Goal: Use online tool/utility: Utilize a website feature to perform a specific function

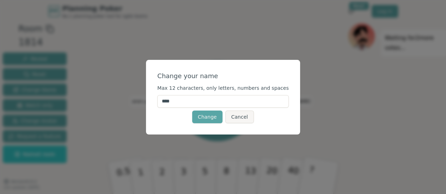
drag, startPoint x: 195, startPoint y: 104, endPoint x: 165, endPoint y: 105, distance: 30.0
click at [165, 105] on div "Change your name Max 12 characters, only letters, numbers and spaces **** Chang…" at bounding box center [223, 97] width 154 height 75
type input "*******"
click at [205, 116] on button "Change" at bounding box center [207, 117] width 30 height 13
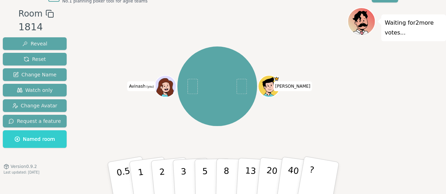
scroll to position [22, 0]
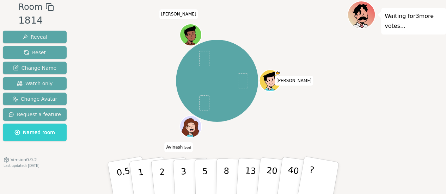
click at [190, 127] on ellipse at bounding box center [190, 126] width 1 height 1
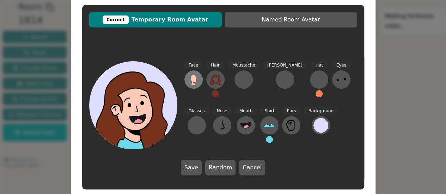
click at [198, 79] on icon at bounding box center [193, 79] width 11 height 11
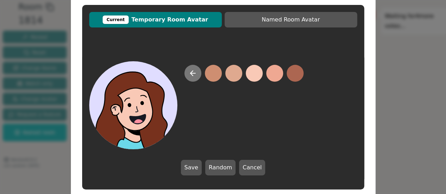
click at [196, 74] on icon at bounding box center [193, 73] width 8 height 8
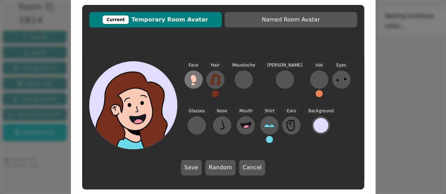
click at [197, 82] on icon at bounding box center [193, 79] width 11 height 11
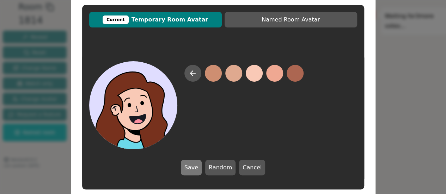
click at [198, 167] on button "Save" at bounding box center [191, 168] width 21 height 16
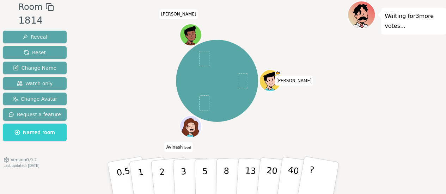
click at [193, 130] on icon at bounding box center [192, 130] width 4 height 2
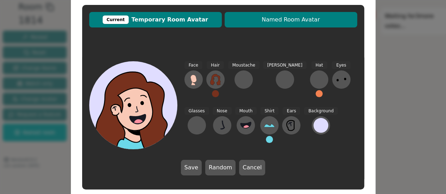
click at [274, 21] on span "Named Room Avatar" at bounding box center [291, 20] width 126 height 8
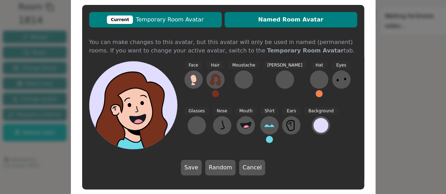
click at [173, 17] on span "Current Temporary Room Avatar" at bounding box center [156, 20] width 126 height 8
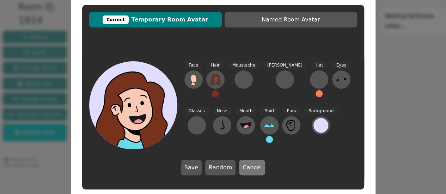
click at [257, 170] on button "Cancel" at bounding box center [252, 168] width 26 height 16
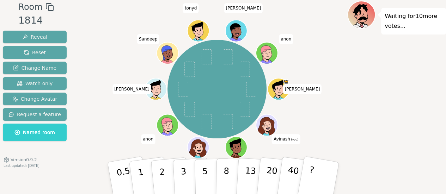
click at [268, 128] on icon at bounding box center [268, 129] width 4 height 2
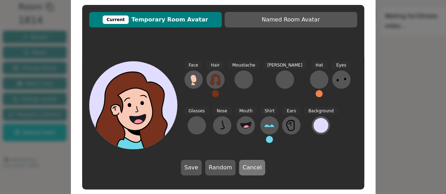
click at [253, 168] on button "Cancel" at bounding box center [252, 168] width 26 height 16
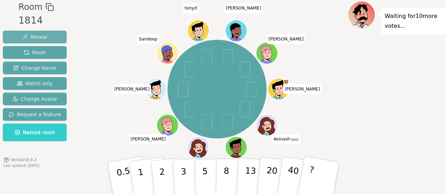
click at [35, 37] on span "Reveal" at bounding box center [34, 37] width 25 height 7
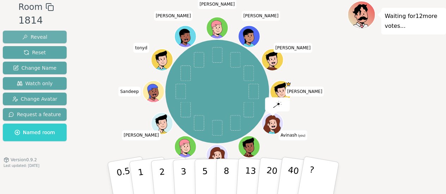
click at [44, 38] on span "Reveal" at bounding box center [34, 37] width 25 height 7
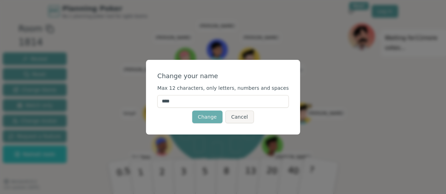
click at [213, 119] on button "Change" at bounding box center [207, 117] width 30 height 13
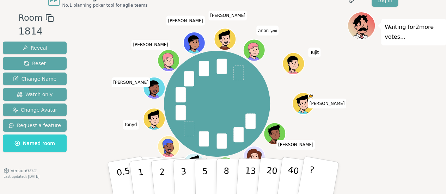
scroll to position [22, 0]
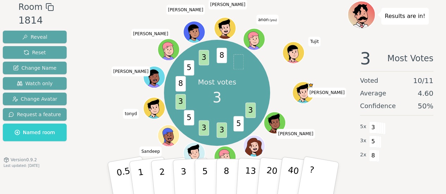
click at [414, 19] on p "Results are in!" at bounding box center [405, 16] width 41 height 10
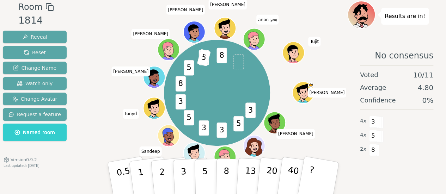
click at [368, 17] on div at bounding box center [362, 23] width 27 height 24
click at [402, 9] on div "Results are in!" at bounding box center [406, 16] width 48 height 17
click at [400, 16] on p "Results are in!" at bounding box center [405, 16] width 41 height 10
click at [242, 64] on span at bounding box center [239, 62] width 10 height 16
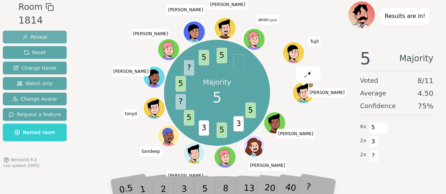
click at [43, 35] on span "Reveal" at bounding box center [34, 37] width 25 height 7
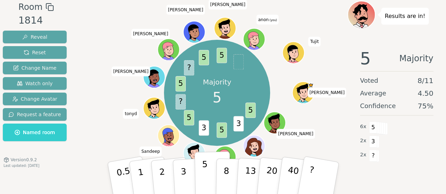
click at [206, 174] on p "5" at bounding box center [205, 179] width 6 height 38
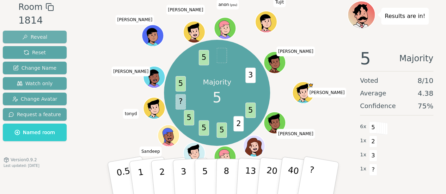
click at [37, 40] on span "Reveal" at bounding box center [34, 37] width 25 height 7
click at [47, 36] on button "Reveal" at bounding box center [35, 37] width 64 height 13
click at [229, 11] on img at bounding box center [230, 9] width 8 height 7
click at [293, 19] on div "Majority 5 5 2 5 5 5 ? 5 5 3 Rob Evan Noah william jon Sandeep tonyd Jon Pavith…" at bounding box center [217, 92] width 261 height 159
